Goal: Task Accomplishment & Management: Use online tool/utility

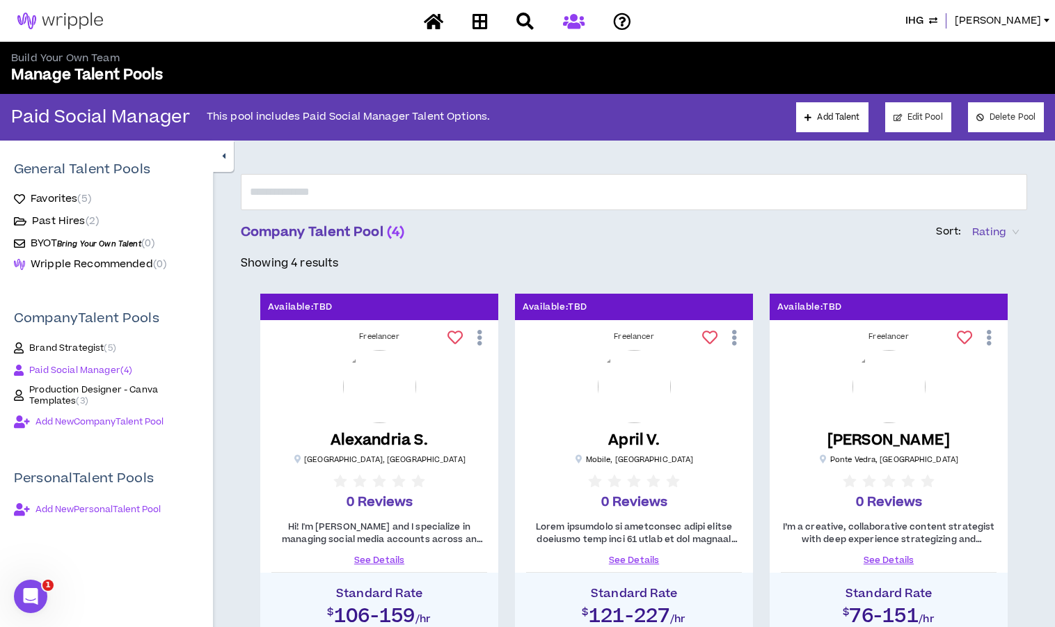
click at [924, 24] on span "IHG" at bounding box center [914, 20] width 18 height 15
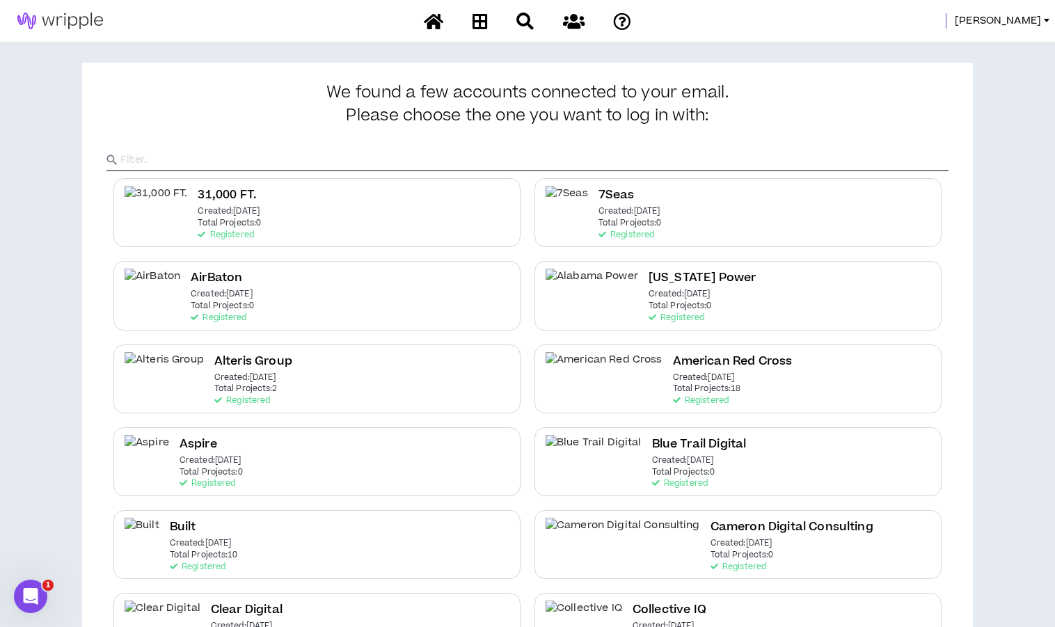
click at [471, 161] on input "text" at bounding box center [534, 160] width 828 height 21
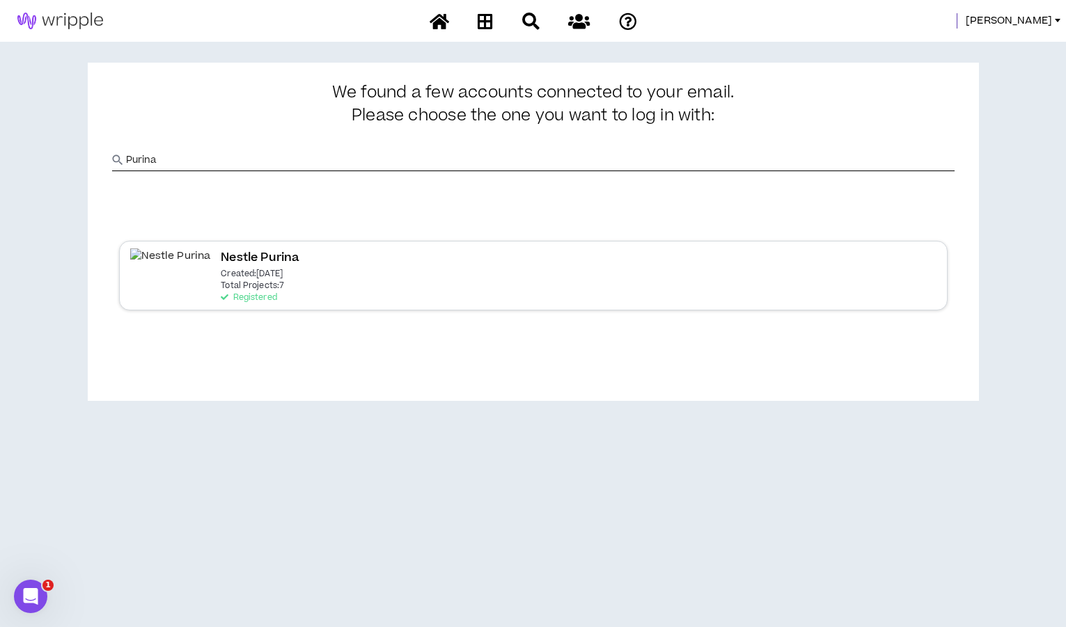
type input "Purina"
click at [221, 278] on p "Created: [DATE]" at bounding box center [252, 274] width 62 height 10
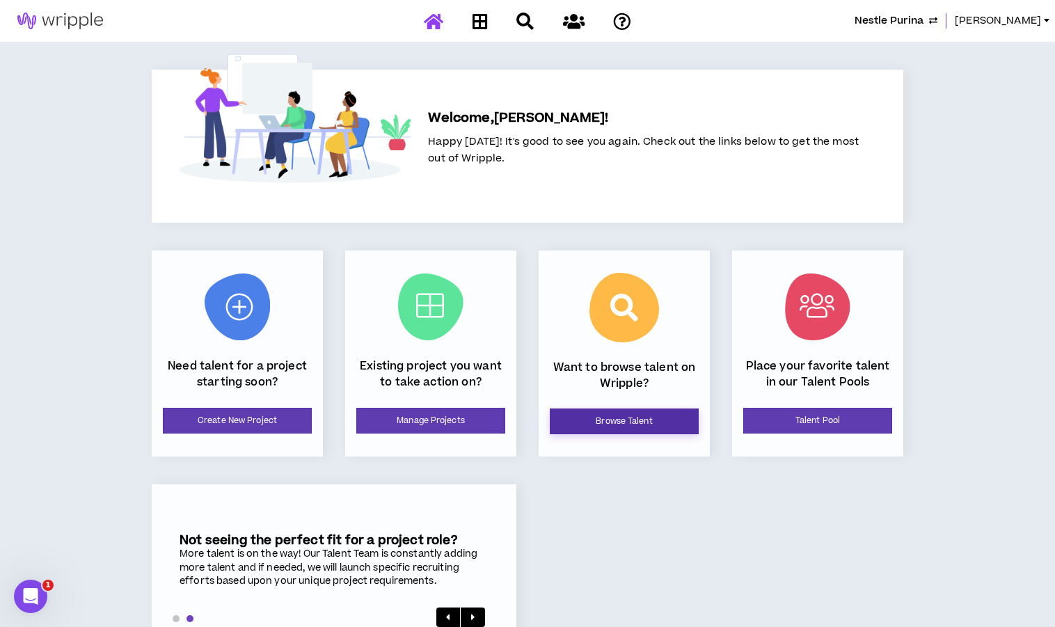
click at [599, 415] on link "Browse Talent" at bounding box center [624, 422] width 149 height 26
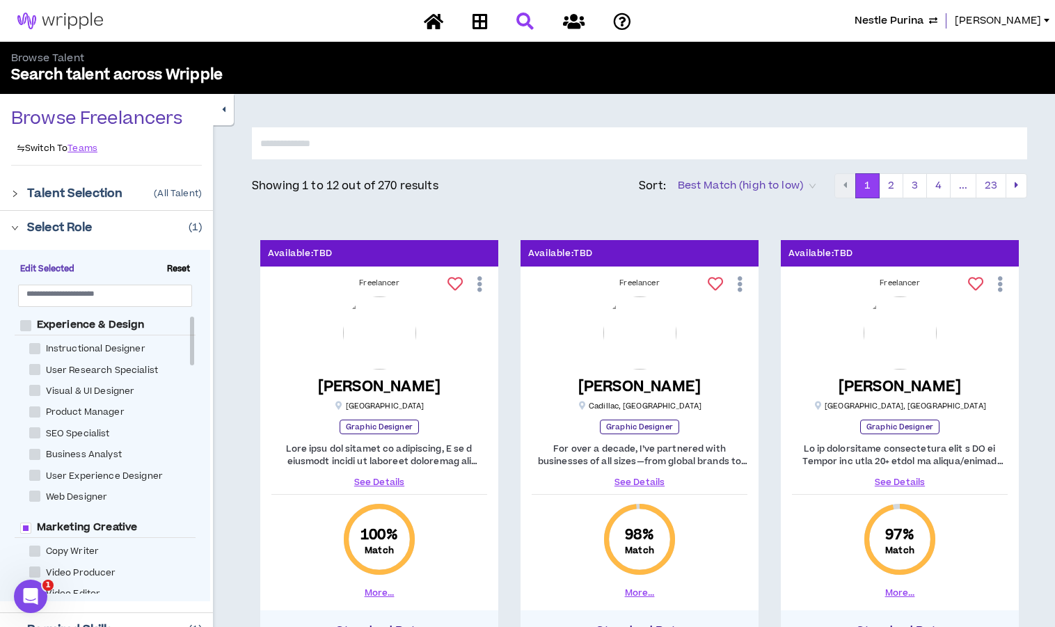
click at [290, 143] on input "text" at bounding box center [639, 143] width 775 height 32
click at [172, 269] on span "Reset" at bounding box center [178, 269] width 35 height 13
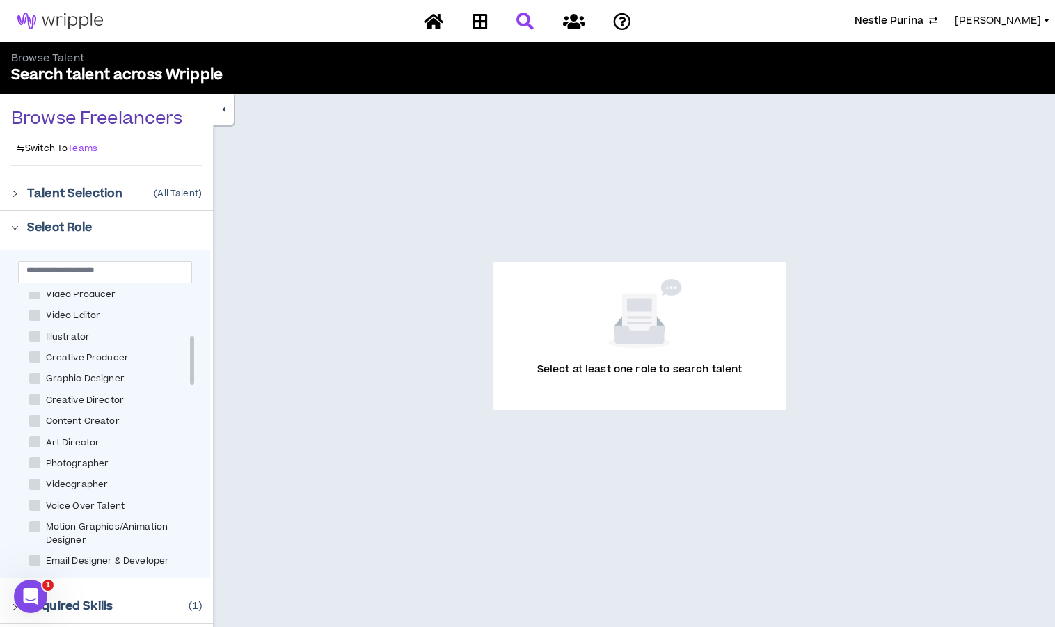
scroll to position [275, 0]
drag, startPoint x: 193, startPoint y: 317, endPoint x: 189, endPoint y: 364, distance: 47.5
click at [189, 364] on div "Experience & Design Instructional Designer User Research Specialist Visual & UI…" at bounding box center [105, 431] width 181 height 278
click at [29, 358] on span at bounding box center [34, 358] width 11 height 11
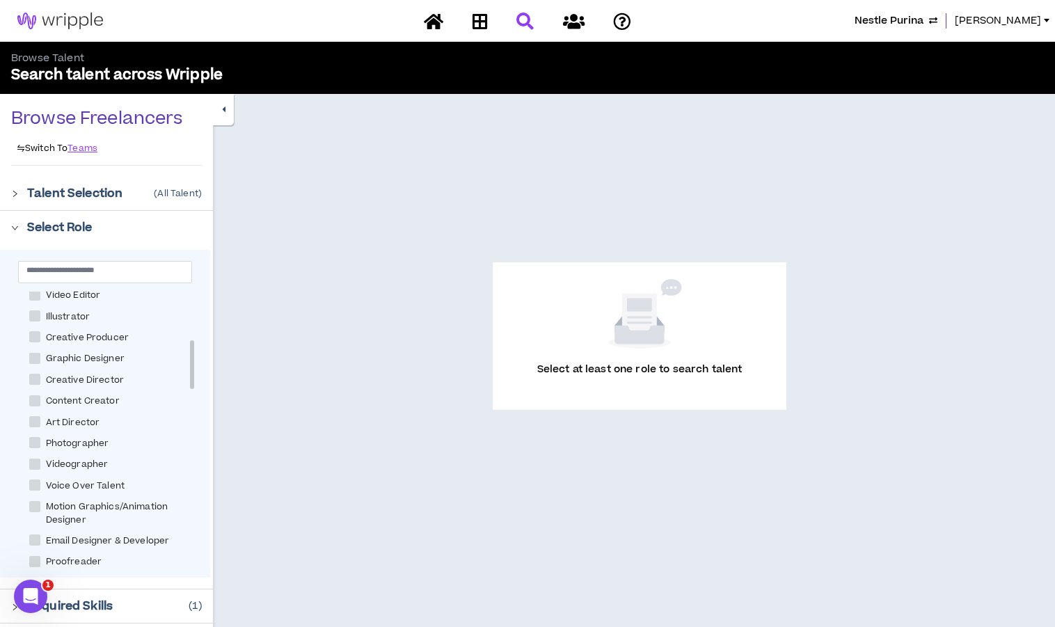
checkbox Designer "****"
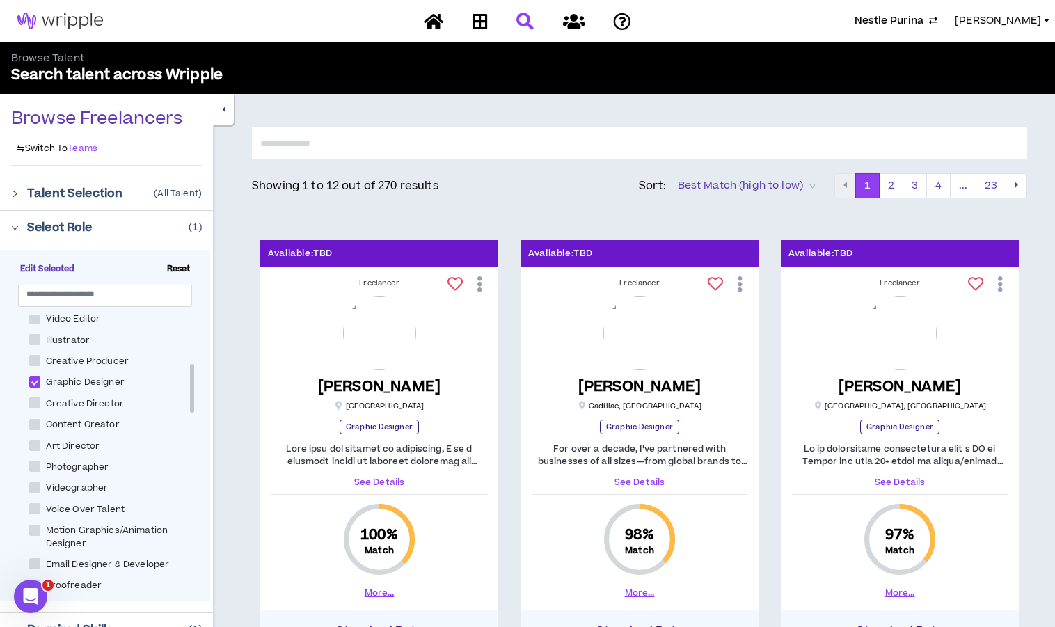
click at [308, 152] on input "text" at bounding box center [639, 143] width 775 height 32
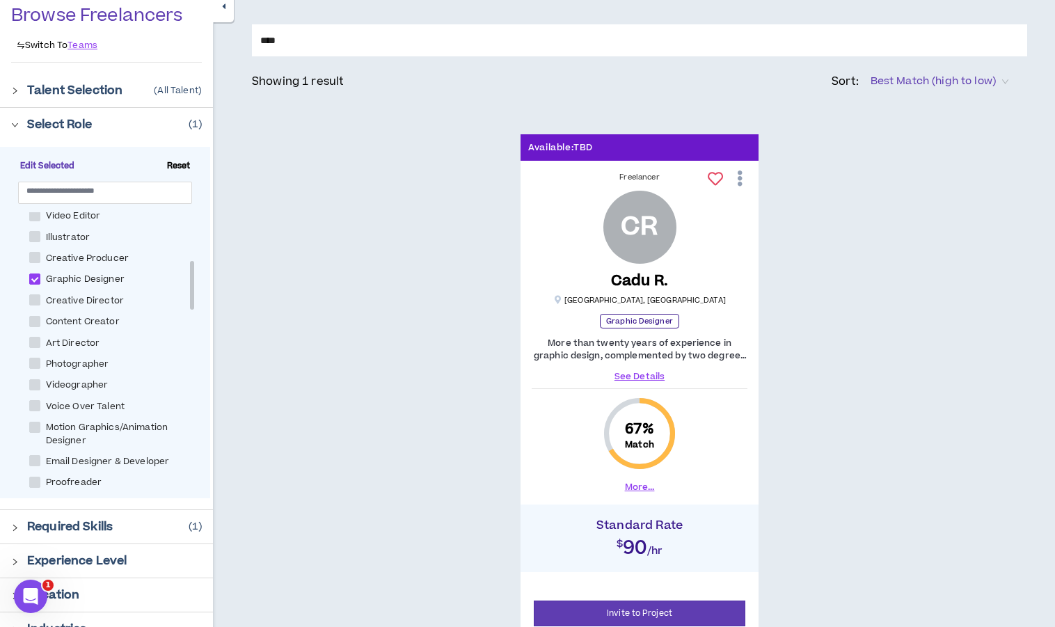
scroll to position [109, 0]
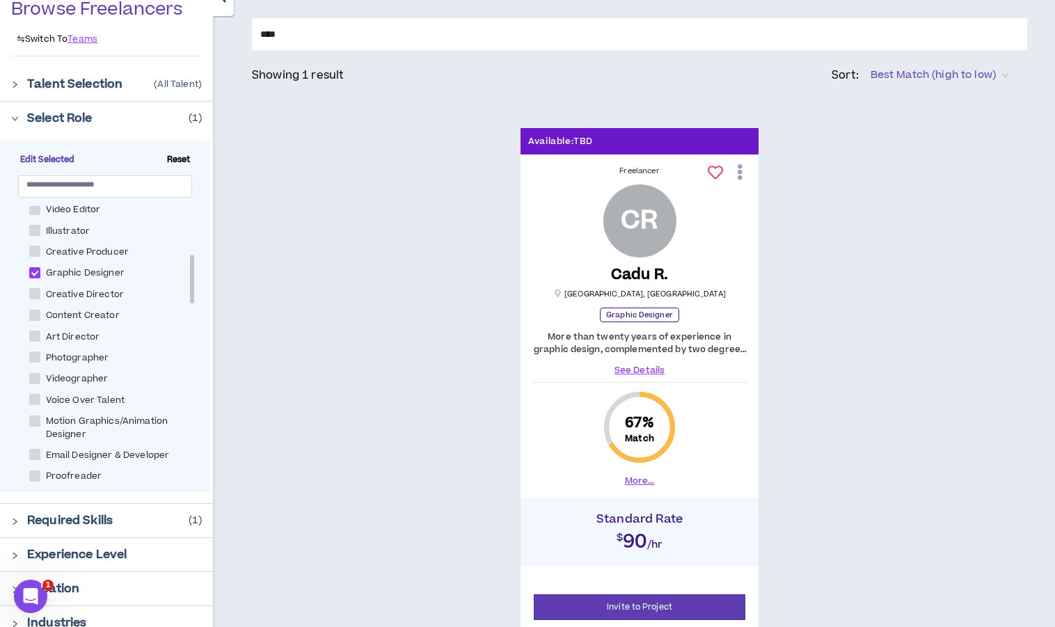
type input "****"
click at [620, 370] on link "See Details" at bounding box center [640, 370] width 216 height 13
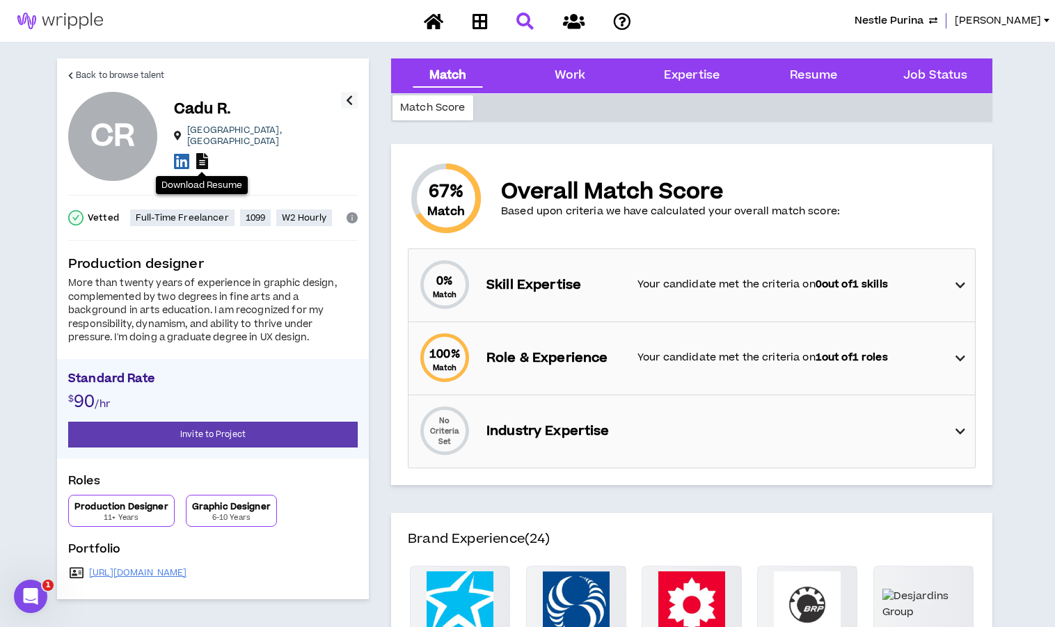
click at [205, 157] on icon at bounding box center [202, 161] width 12 height 16
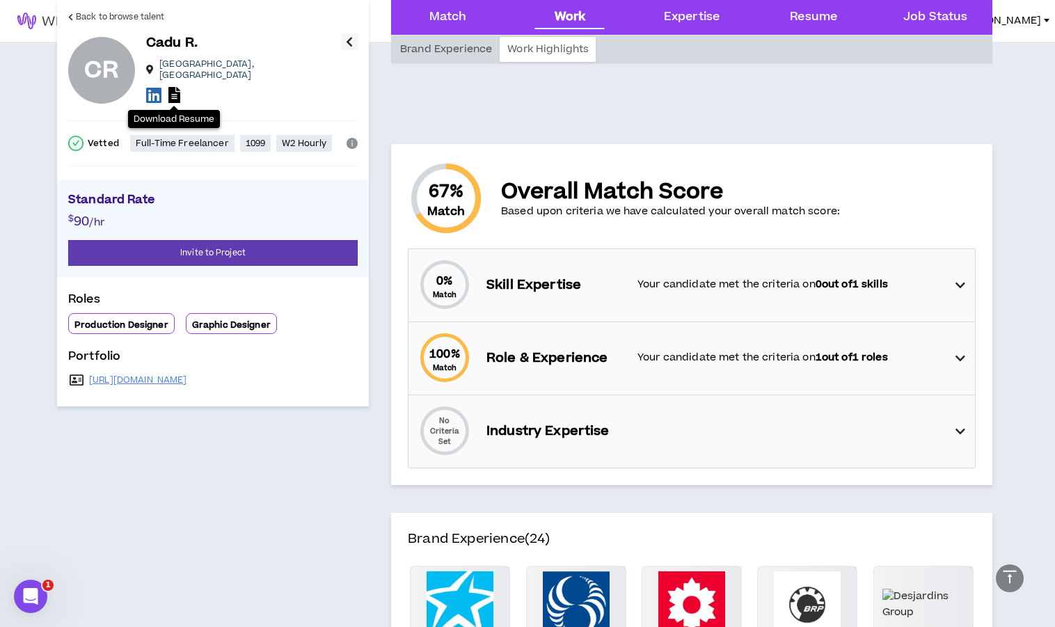
scroll to position [548, 0]
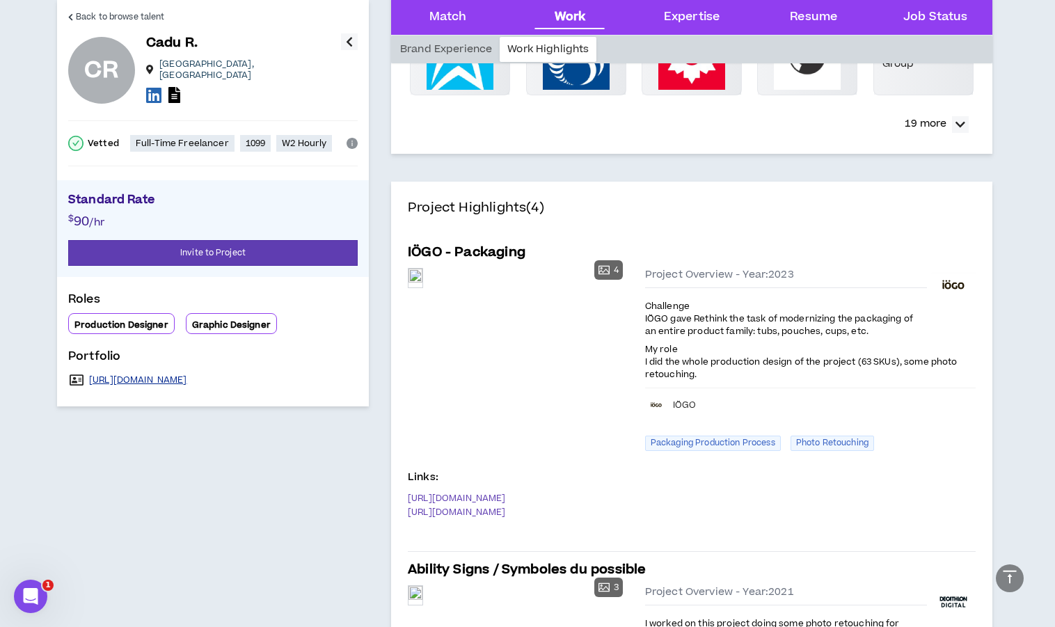
click at [180, 374] on link "[URL][DOMAIN_NAME]" at bounding box center [138, 379] width 98 height 11
drag, startPoint x: 273, startPoint y: 370, endPoint x: 90, endPoint y: 375, distance: 182.4
click at [90, 375] on div "[URL][DOMAIN_NAME]" at bounding box center [213, 379] width 290 height 19
copy link "[URL][DOMAIN_NAME]"
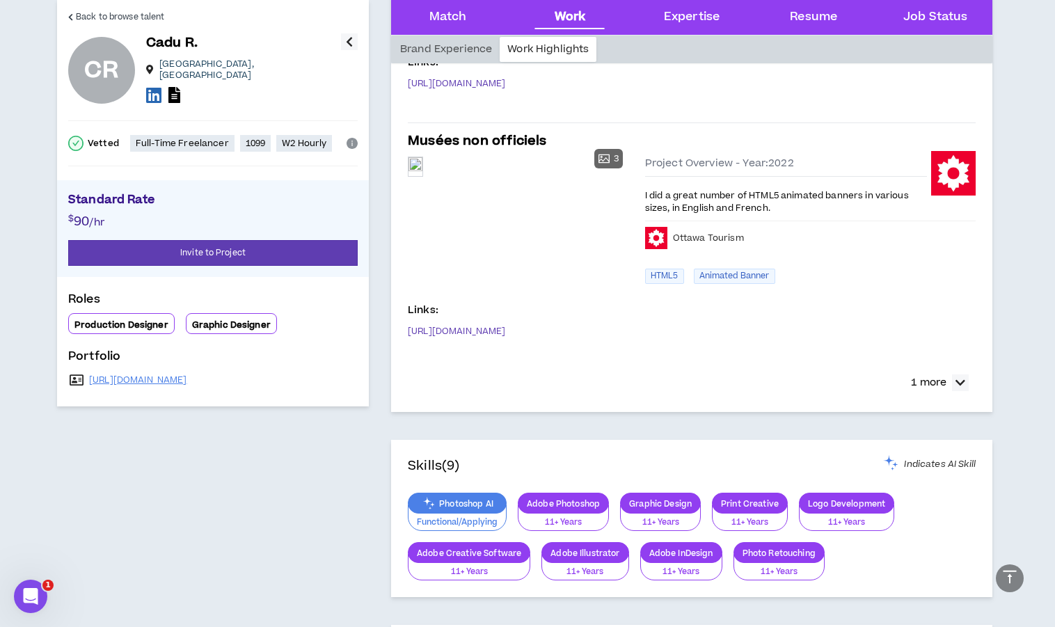
scroll to position [1242, 0]
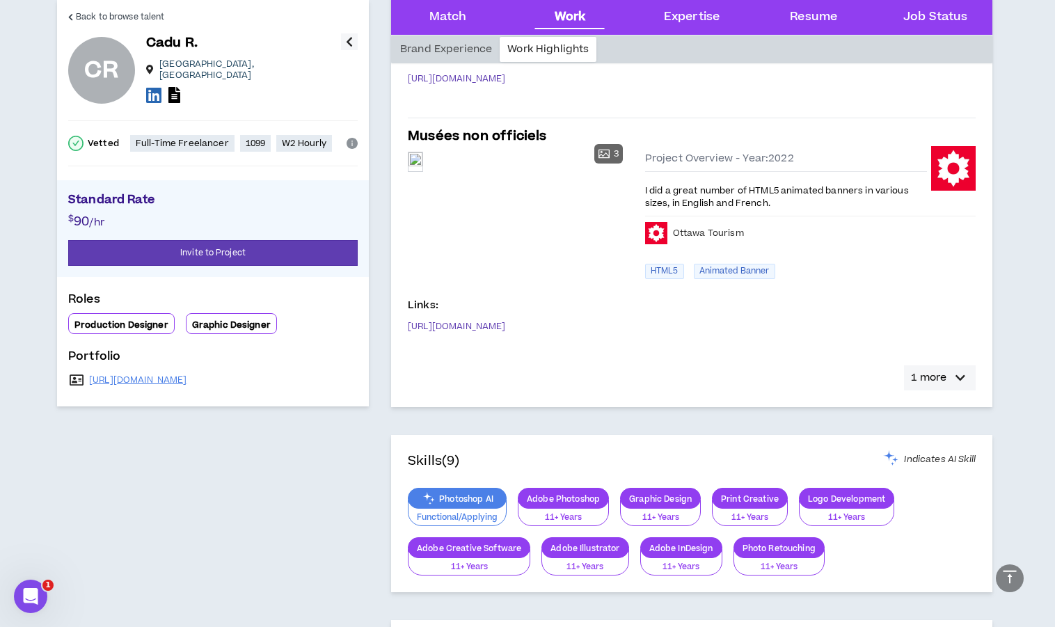
click at [944, 378] on p "1 more" at bounding box center [928, 377] width 35 height 15
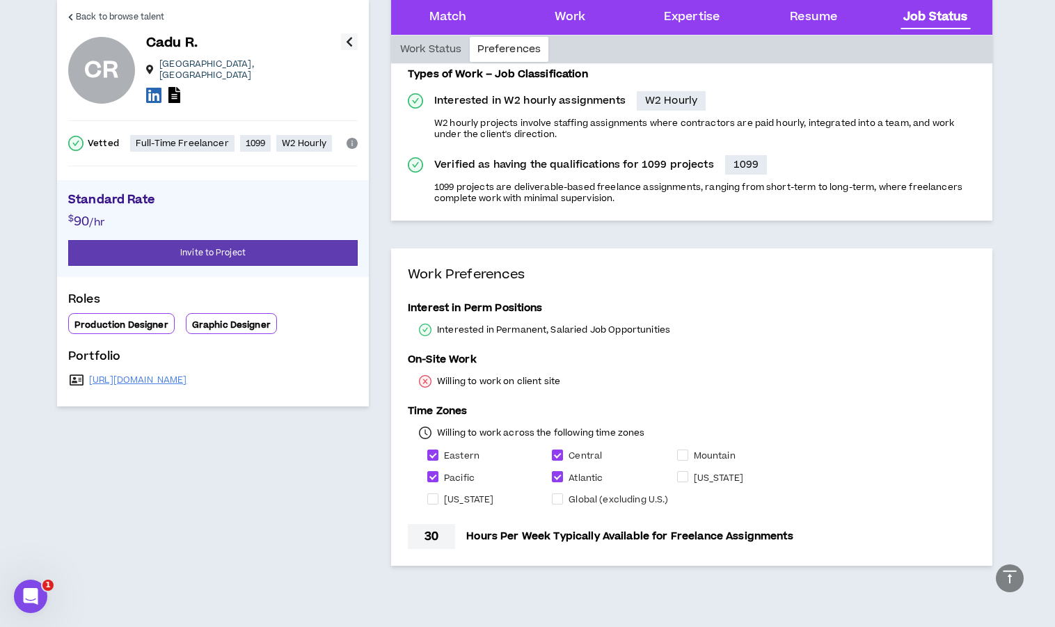
scroll to position [3721, 0]
